Goal: Information Seeking & Learning: Check status

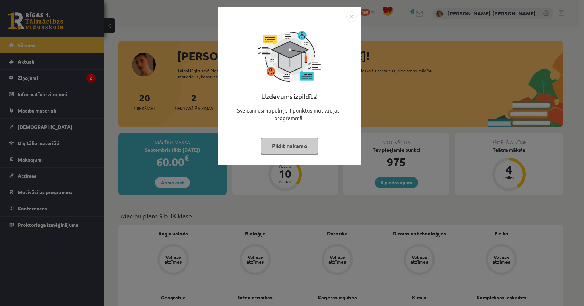
click at [355, 18] on img "Close" at bounding box center [351, 16] width 10 height 10
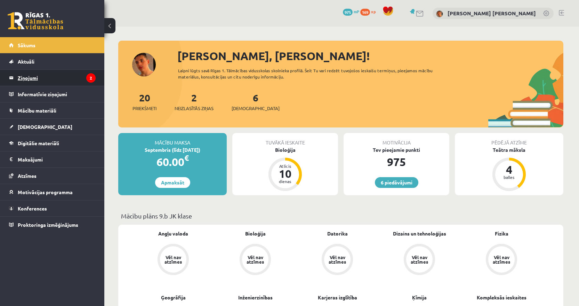
click at [71, 72] on legend "Ziņojumi 2" at bounding box center [57, 78] width 78 height 16
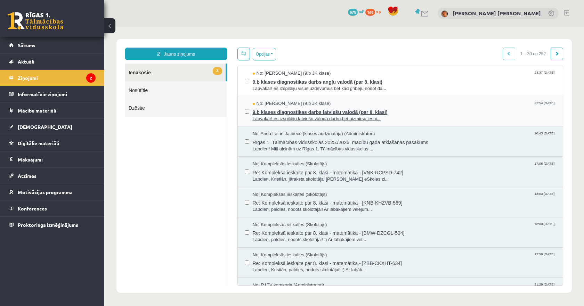
click at [272, 112] on span "9.b klases diagnostikas darbs latviešu valodā (par 8. klasi)" at bounding box center [405, 111] width 304 height 9
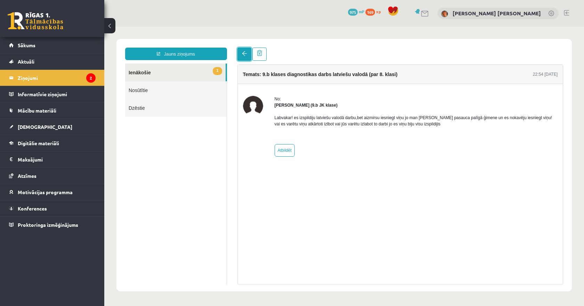
click at [240, 53] on link at bounding box center [245, 54] width 14 height 13
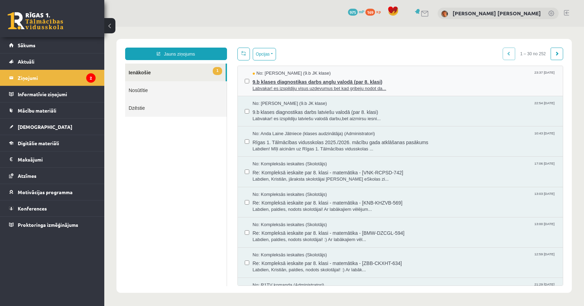
click at [268, 83] on span "9.b klases diagnostikas darbs angļu valodā (par 8. klasi)" at bounding box center [405, 81] width 304 height 9
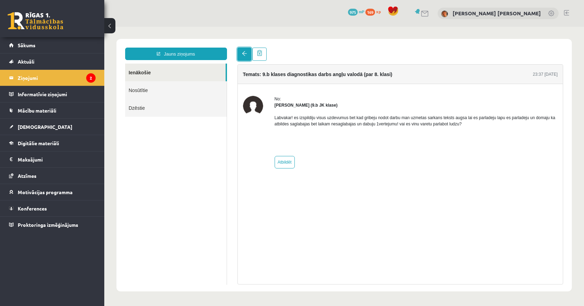
click at [243, 55] on span at bounding box center [244, 53] width 5 height 5
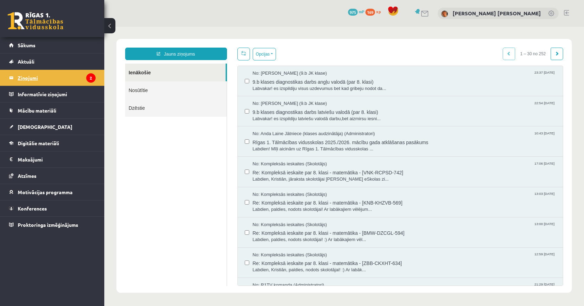
click at [25, 77] on legend "Ziņojumi 2" at bounding box center [57, 78] width 78 height 16
click at [54, 123] on link "[DEMOGRAPHIC_DATA]" at bounding box center [52, 127] width 87 height 16
